Goal: Task Accomplishment & Management: Manage account settings

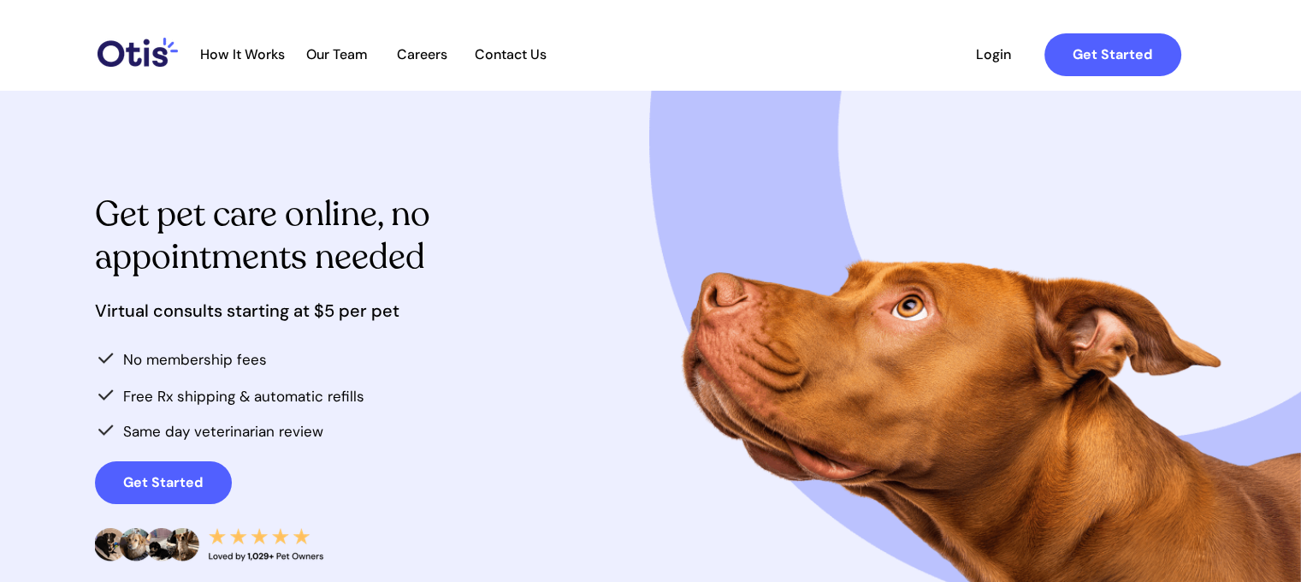
click at [1005, 52] on span "Login" at bounding box center [993, 54] width 79 height 16
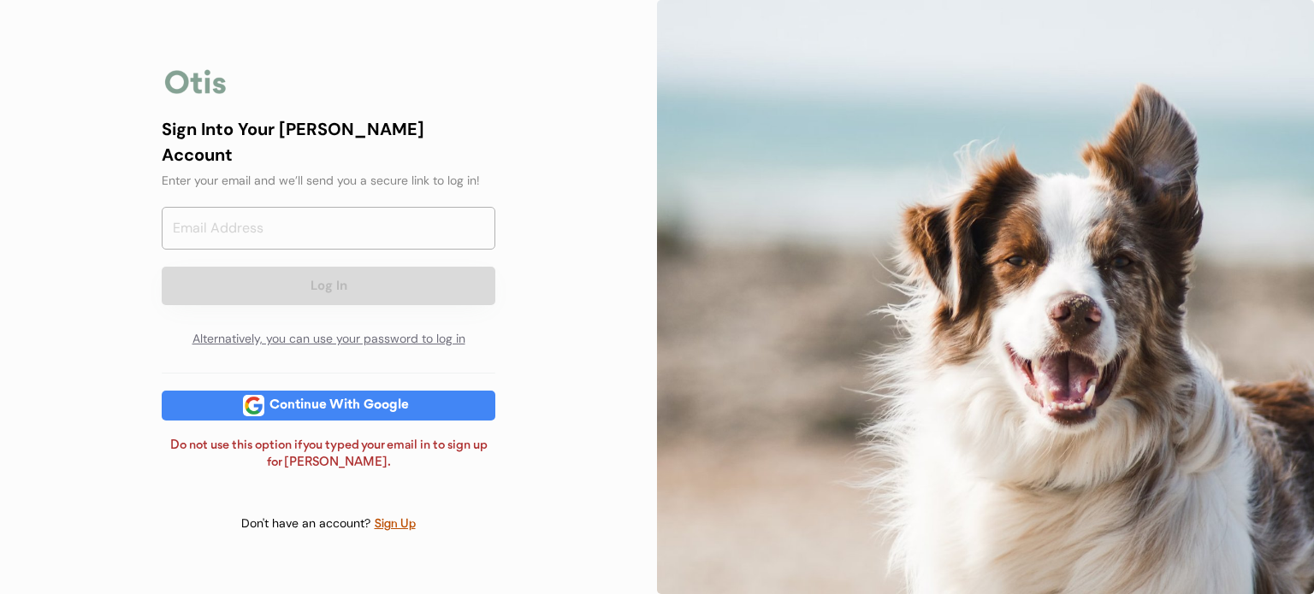
click at [311, 399] on div "Continue With Google" at bounding box center [339, 405] width 150 height 13
click at [297, 238] on input "email" at bounding box center [329, 228] width 334 height 43
type input "jmayberry1291@gmail.com"
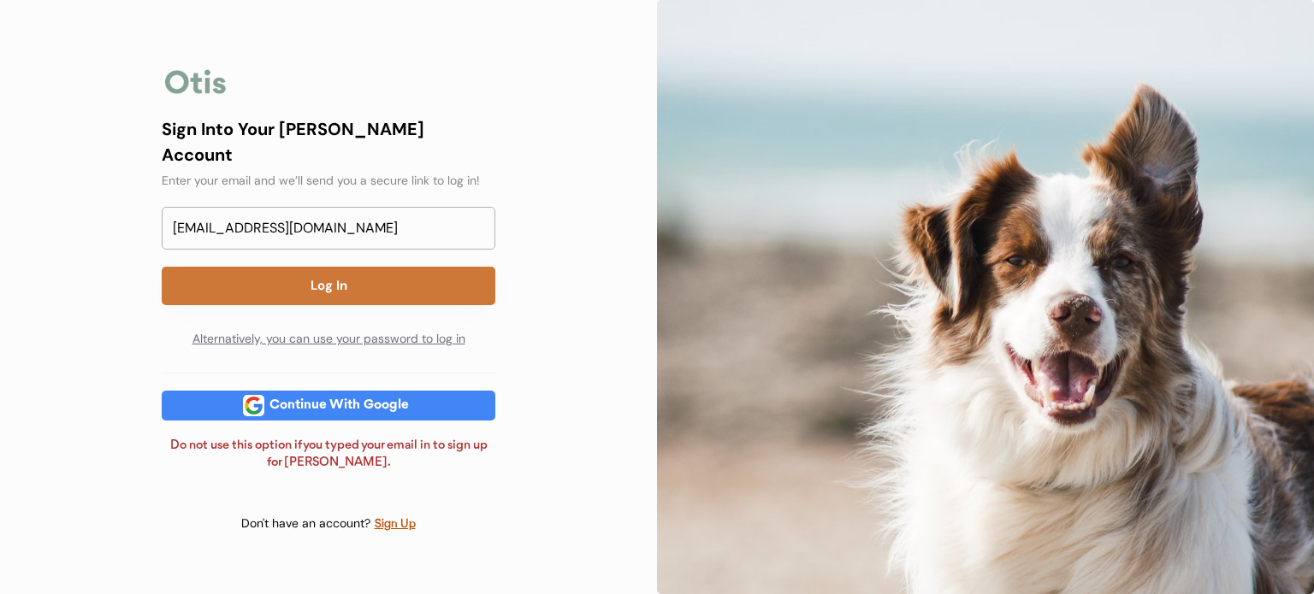
click at [320, 275] on button "Log In" at bounding box center [329, 286] width 334 height 38
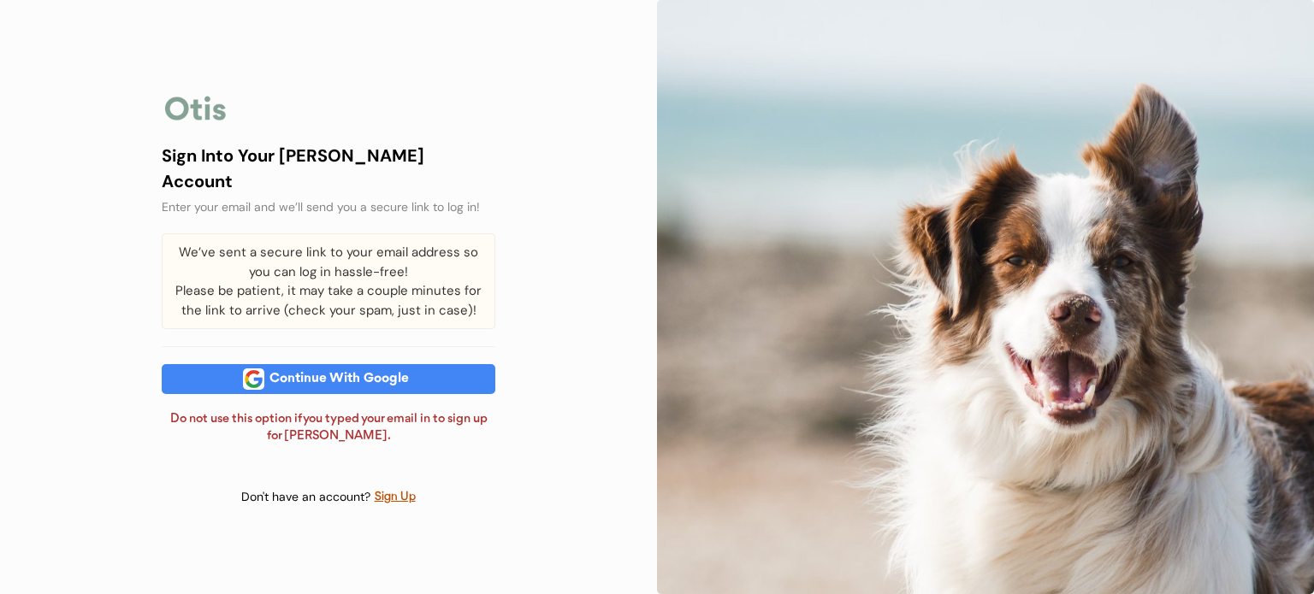
click at [291, 375] on div "Continue With Google" at bounding box center [339, 379] width 150 height 13
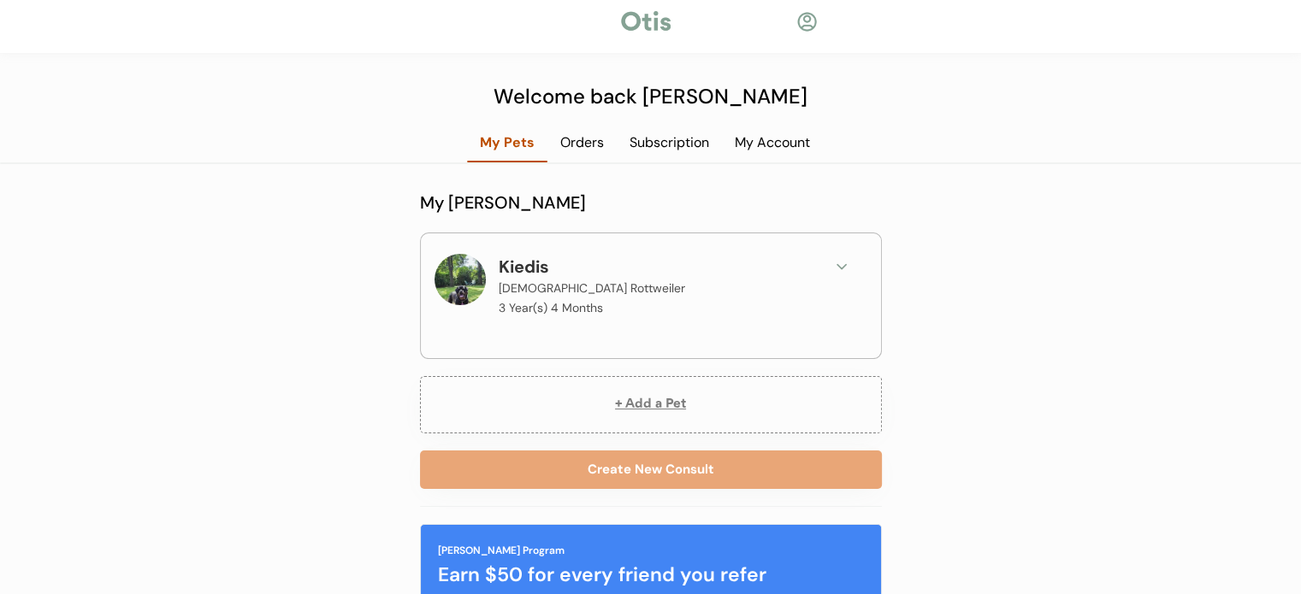
scroll to position [12, 0]
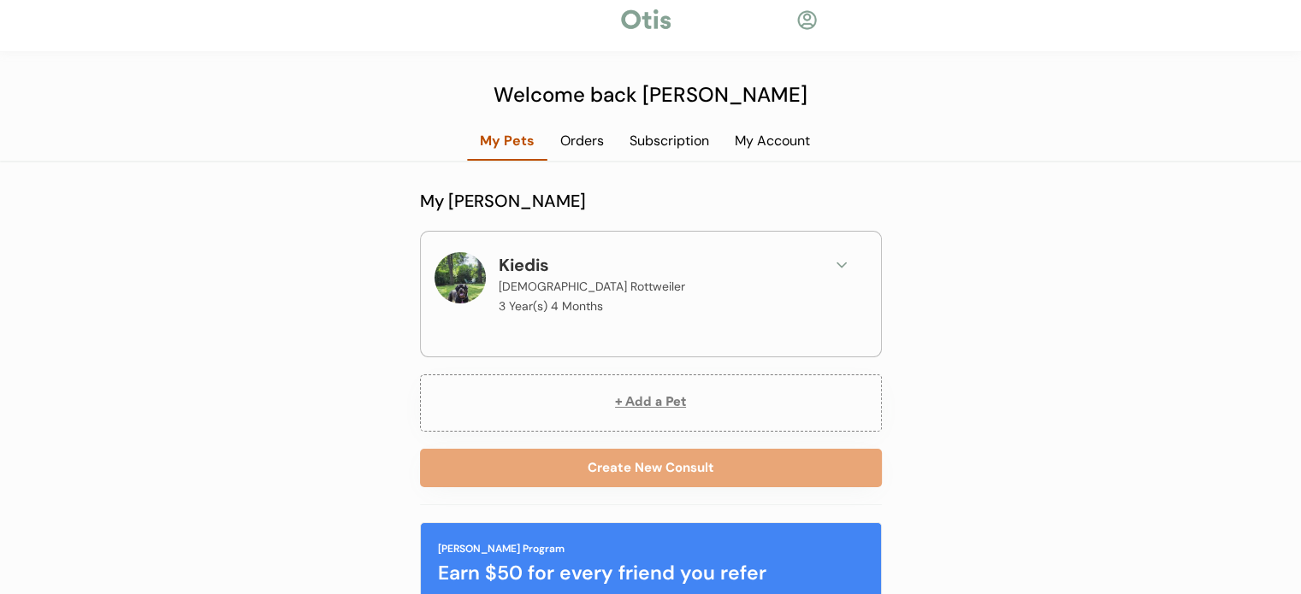
click at [665, 149] on div "Subscription" at bounding box center [669, 141] width 105 height 19
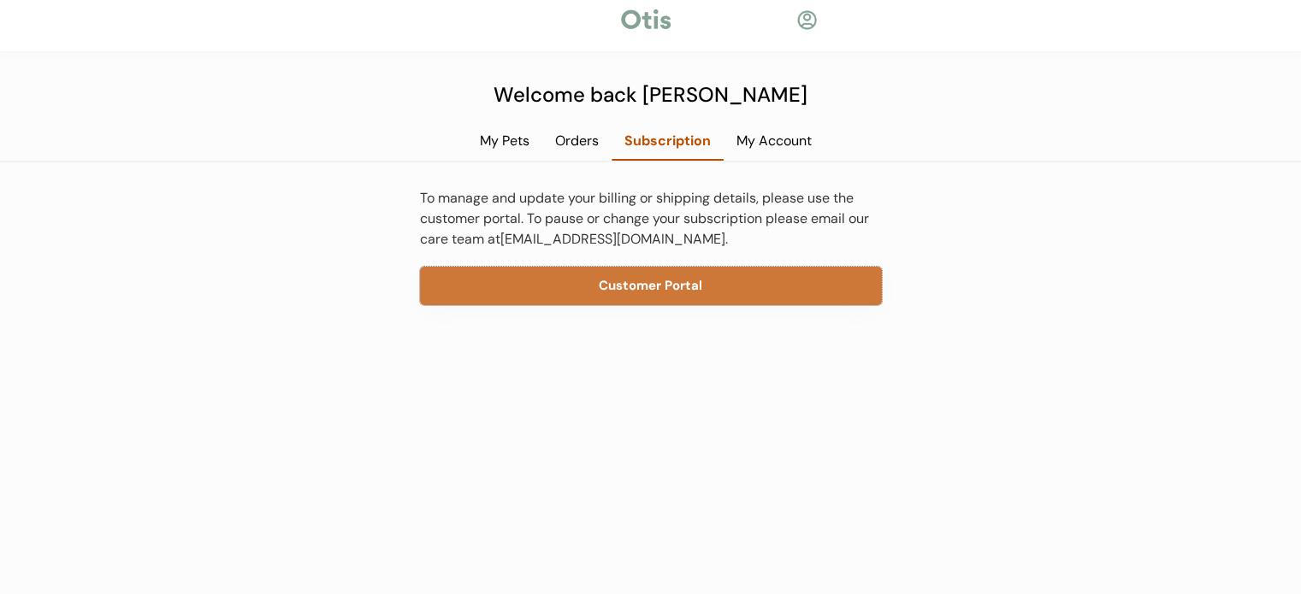
click at [617, 276] on button "Customer Portal" at bounding box center [651, 286] width 462 height 38
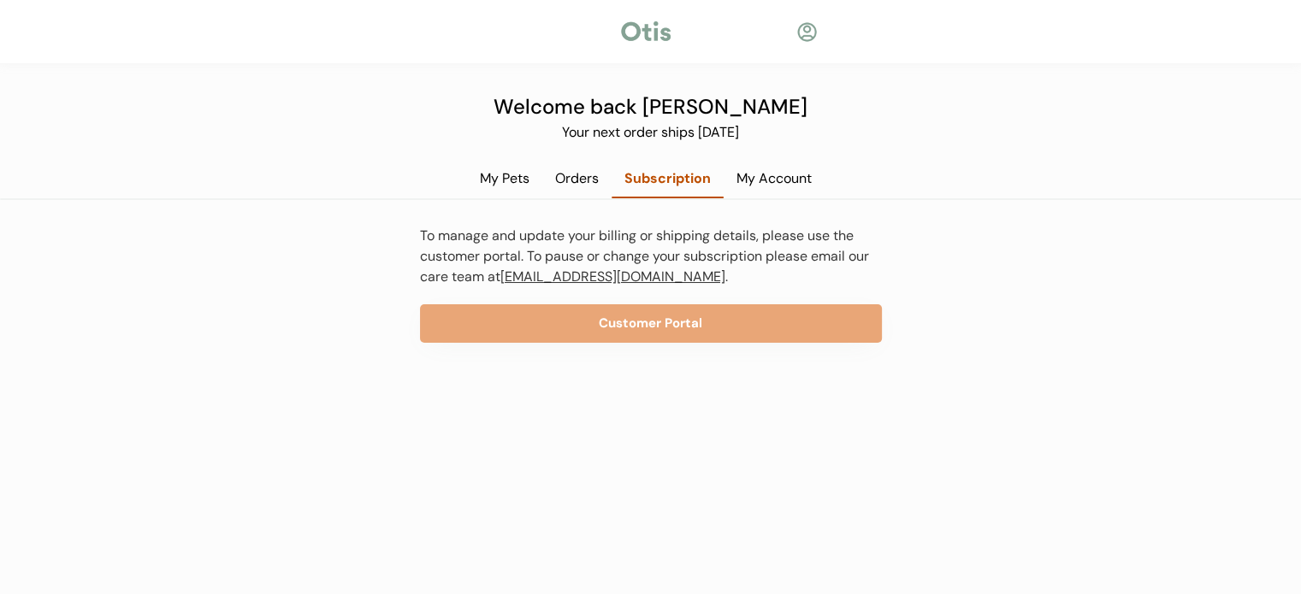
click at [541, 275] on link "[EMAIL_ADDRESS][DOMAIN_NAME]" at bounding box center [612, 277] width 225 height 18
